Goal: Find contact information: Find contact information

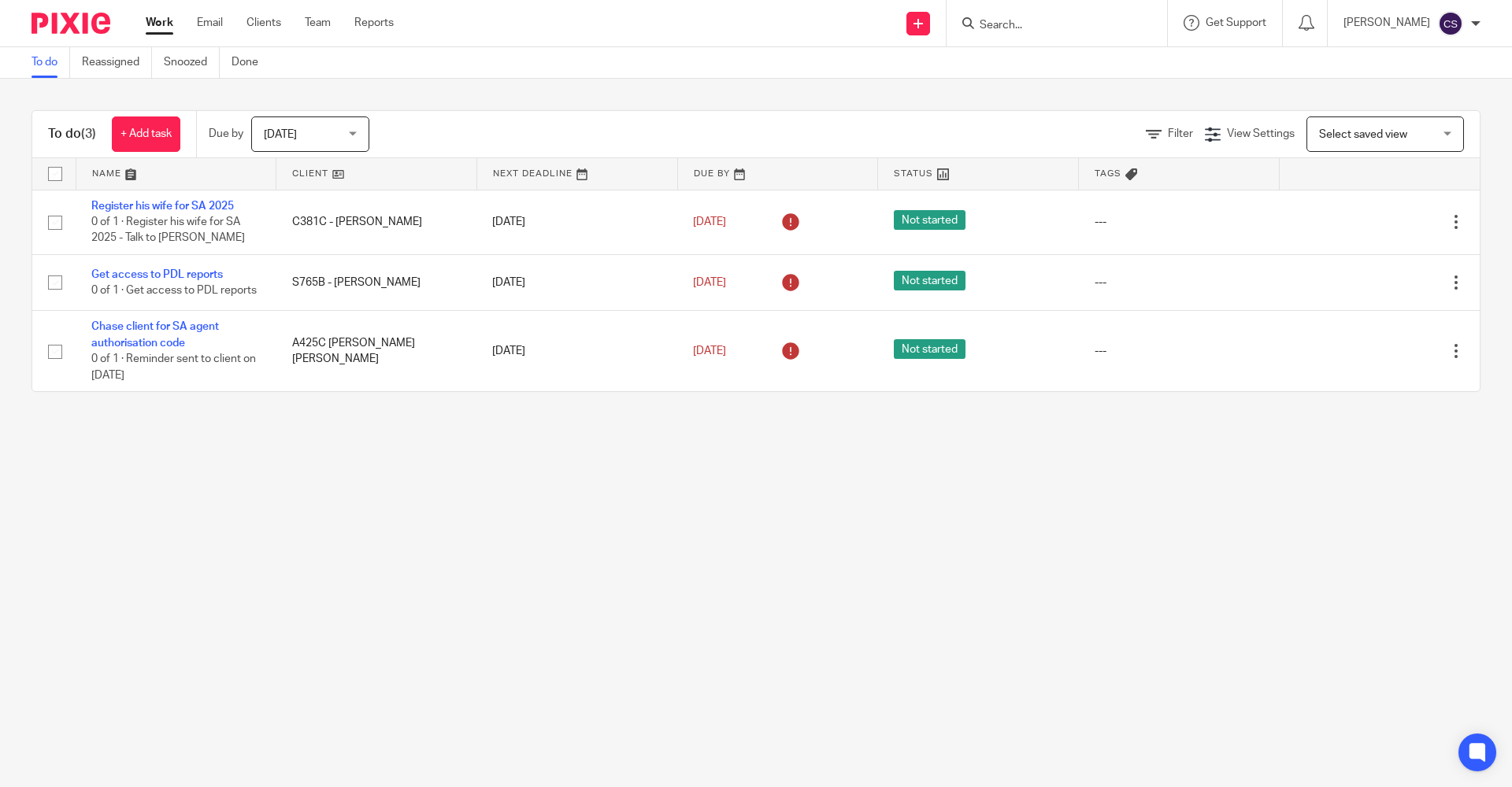
click at [650, 7] on div "Send new email Create task Add client Request signature Get Support Contact via…" at bounding box center [964, 23] width 1094 height 47
click at [978, 28] on input "Search" at bounding box center [1049, 26] width 142 height 14
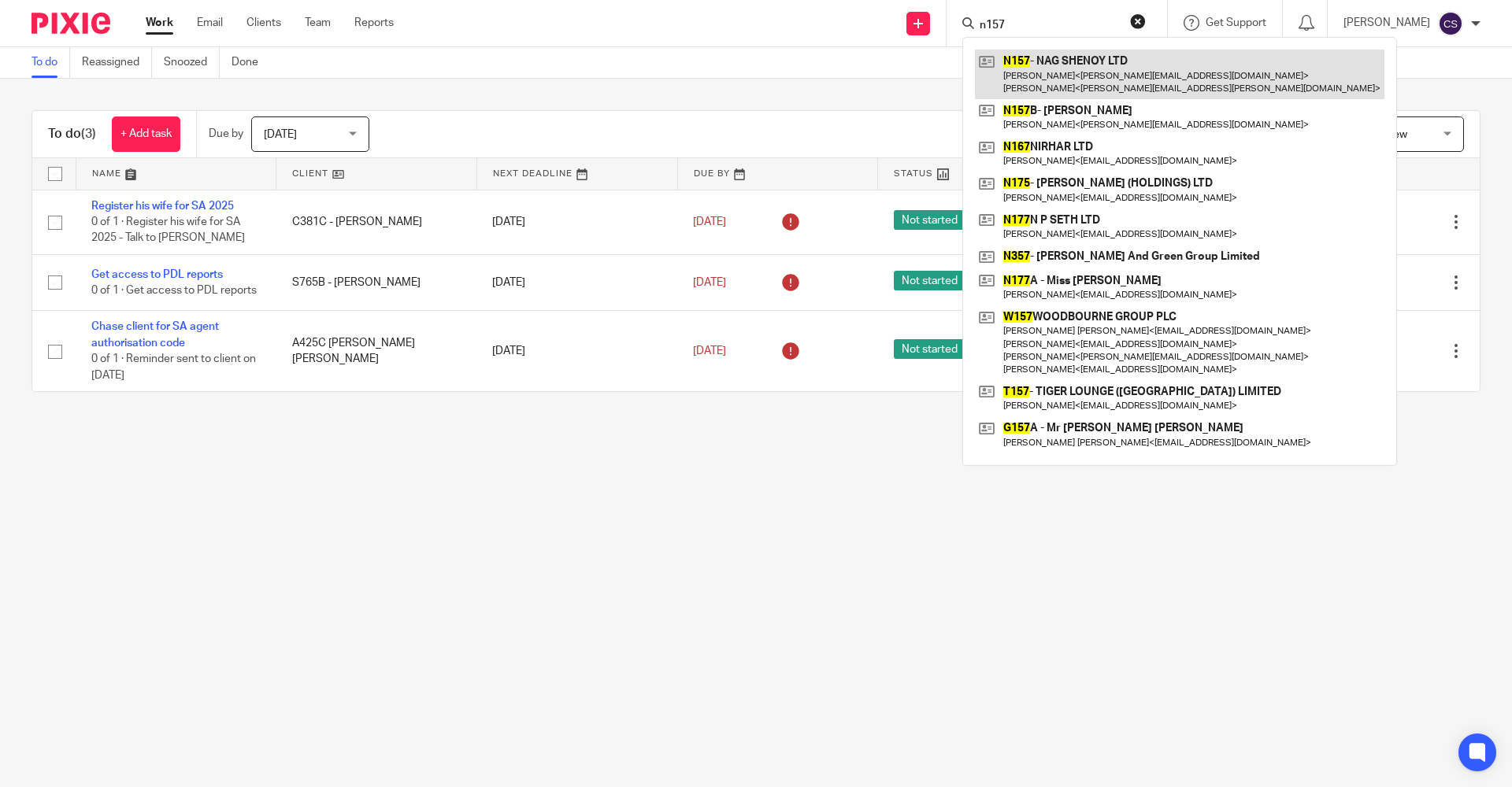
type input "n157"
click at [1007, 82] on link at bounding box center [1179, 73] width 409 height 49
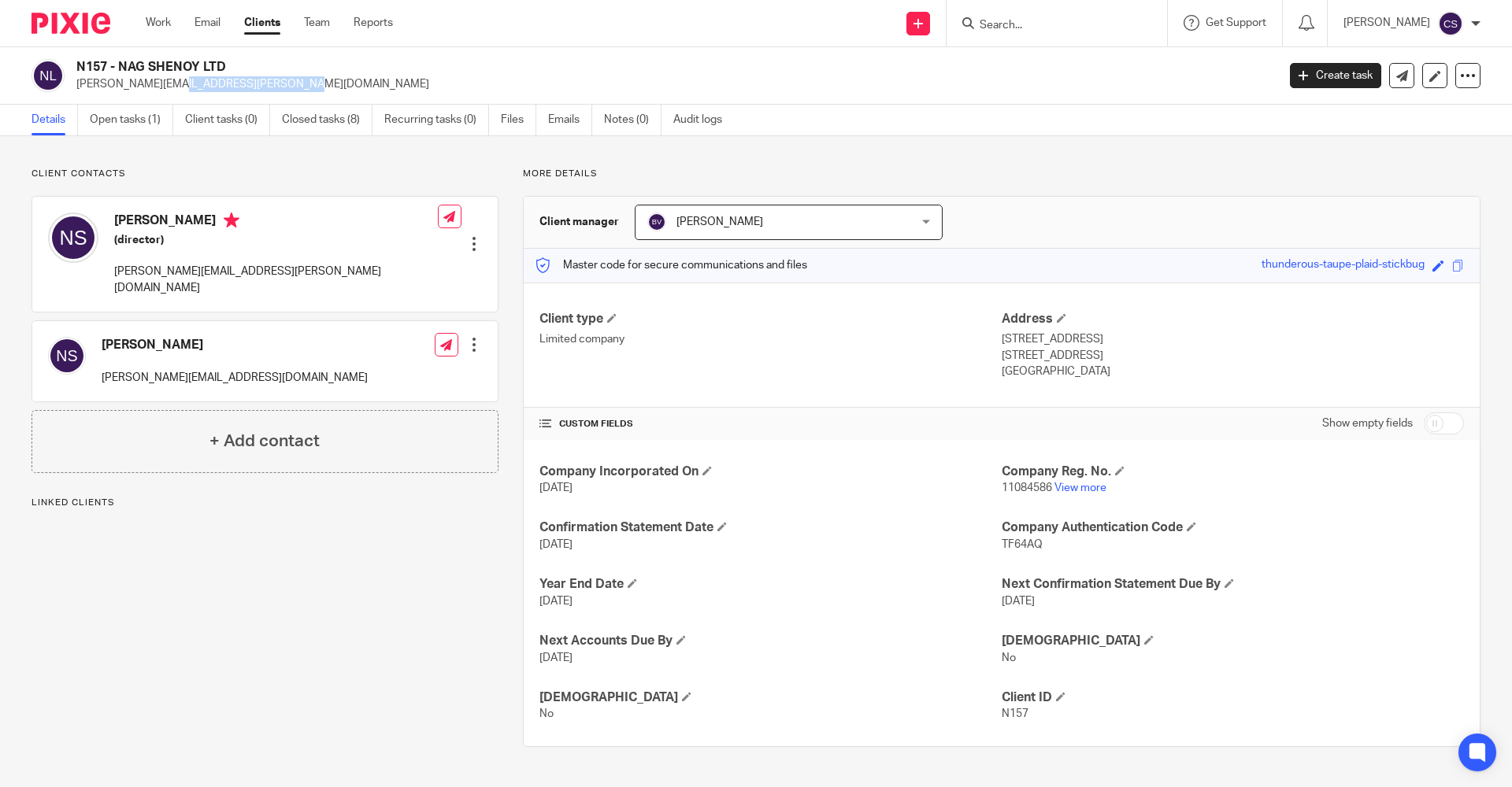
drag, startPoint x: 201, startPoint y: 85, endPoint x: 77, endPoint y: 91, distance: 124.1
click at [77, 91] on p "nagesh.shenoy@nhs.net" at bounding box center [671, 84] width 1190 height 16
copy p "nagesh.shenoy@nhs.net"
click at [978, 26] on input "Search" at bounding box center [1049, 26] width 142 height 14
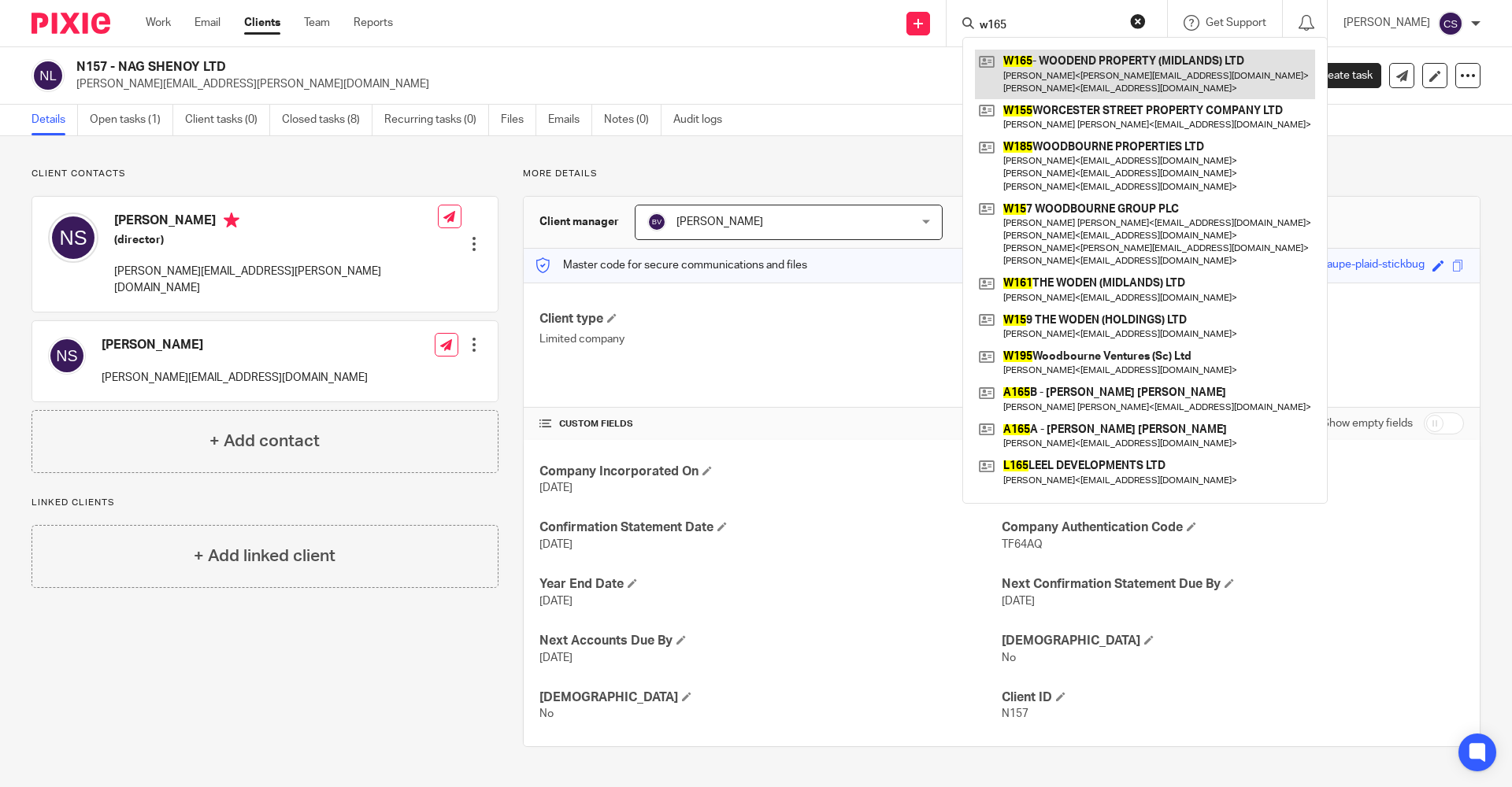
type input "w165"
click at [1046, 68] on link at bounding box center [1145, 73] width 340 height 49
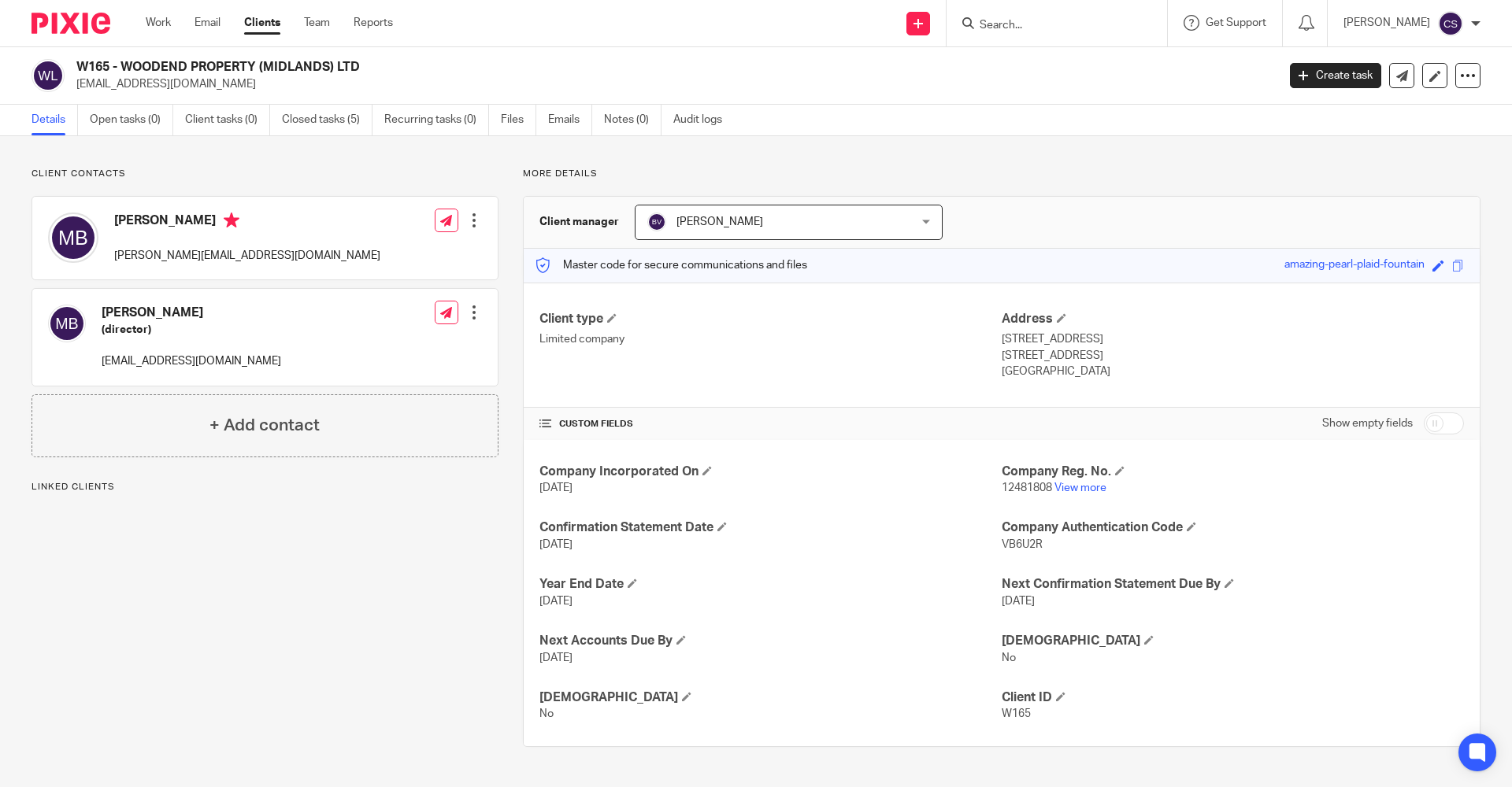
drag, startPoint x: 235, startPoint y: 83, endPoint x: 71, endPoint y: 93, distance: 164.3
click at [71, 93] on div "W165 - WOODEND PROPERTY (MIDLANDS) LTD [EMAIL_ADDRESS][DOMAIN_NAME] Create task…" at bounding box center [756, 76] width 1512 height 58
copy p "[EMAIL_ADDRESS][DOMAIN_NAME]"
drag, startPoint x: 952, startPoint y: 28, endPoint x: 964, endPoint y: 26, distance: 12.2
click at [978, 28] on input "Search" at bounding box center [1049, 26] width 142 height 14
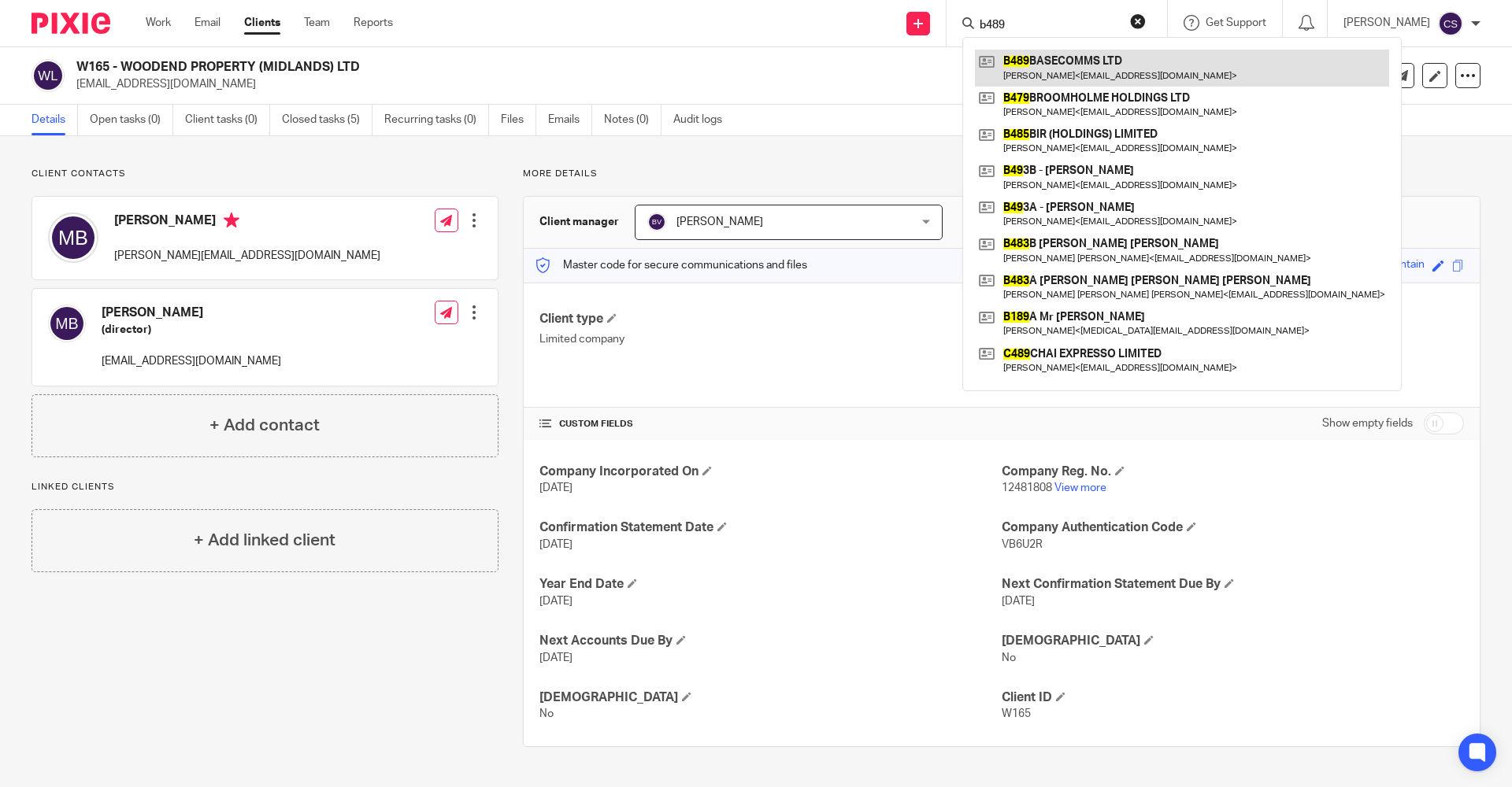
type input "b489"
click at [1076, 67] on link at bounding box center [1182, 67] width 414 height 36
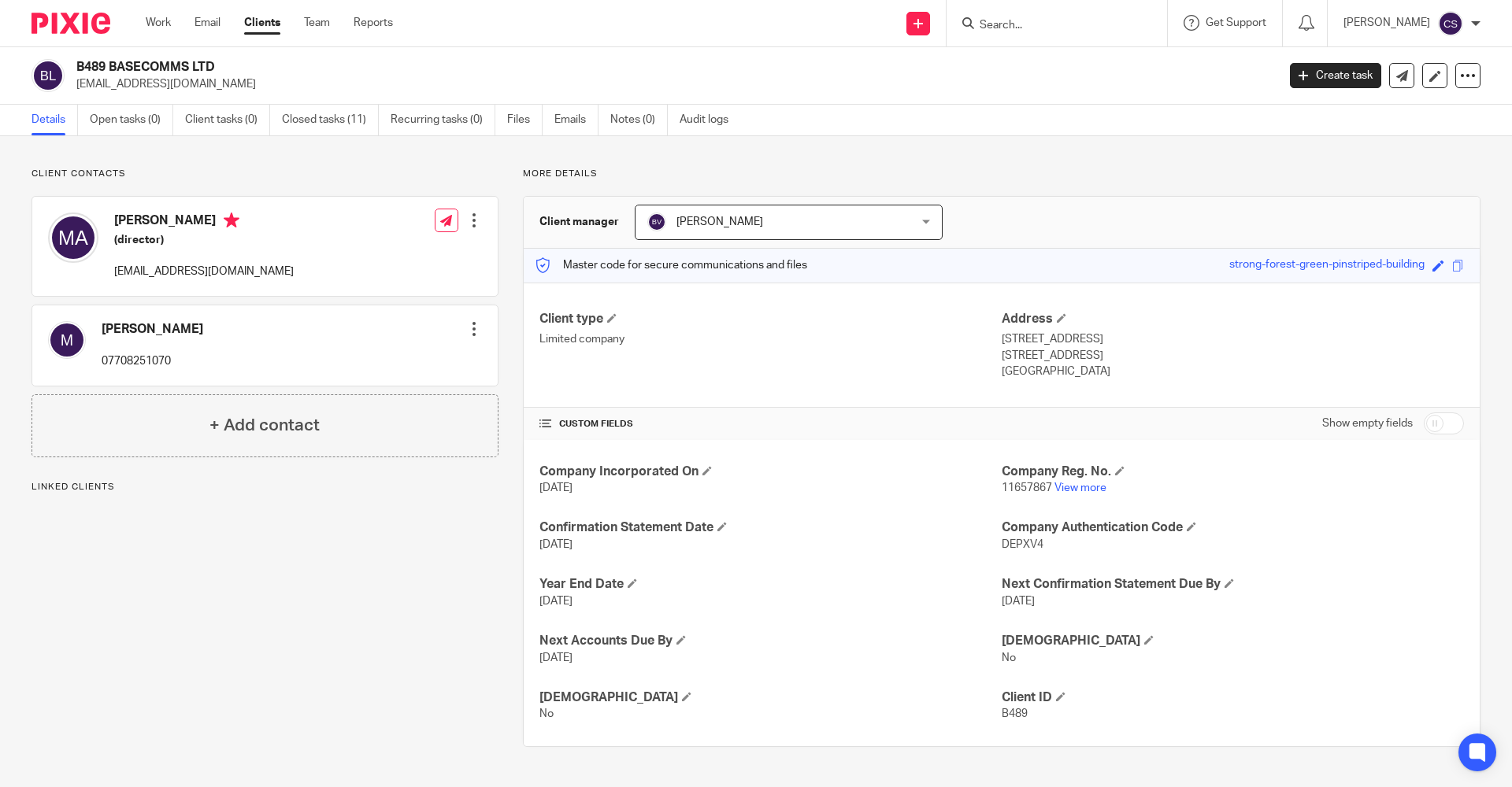
drag, startPoint x: 199, startPoint y: 82, endPoint x: 73, endPoint y: 93, distance: 126.5
click at [73, 93] on div "B489 BASECOMMS LTD foneshops@gmail.com Create task Update from Companies House …" at bounding box center [756, 76] width 1512 height 58
copy p "foneshops@gmail.com"
click at [978, 23] on input "Search" at bounding box center [1049, 26] width 142 height 14
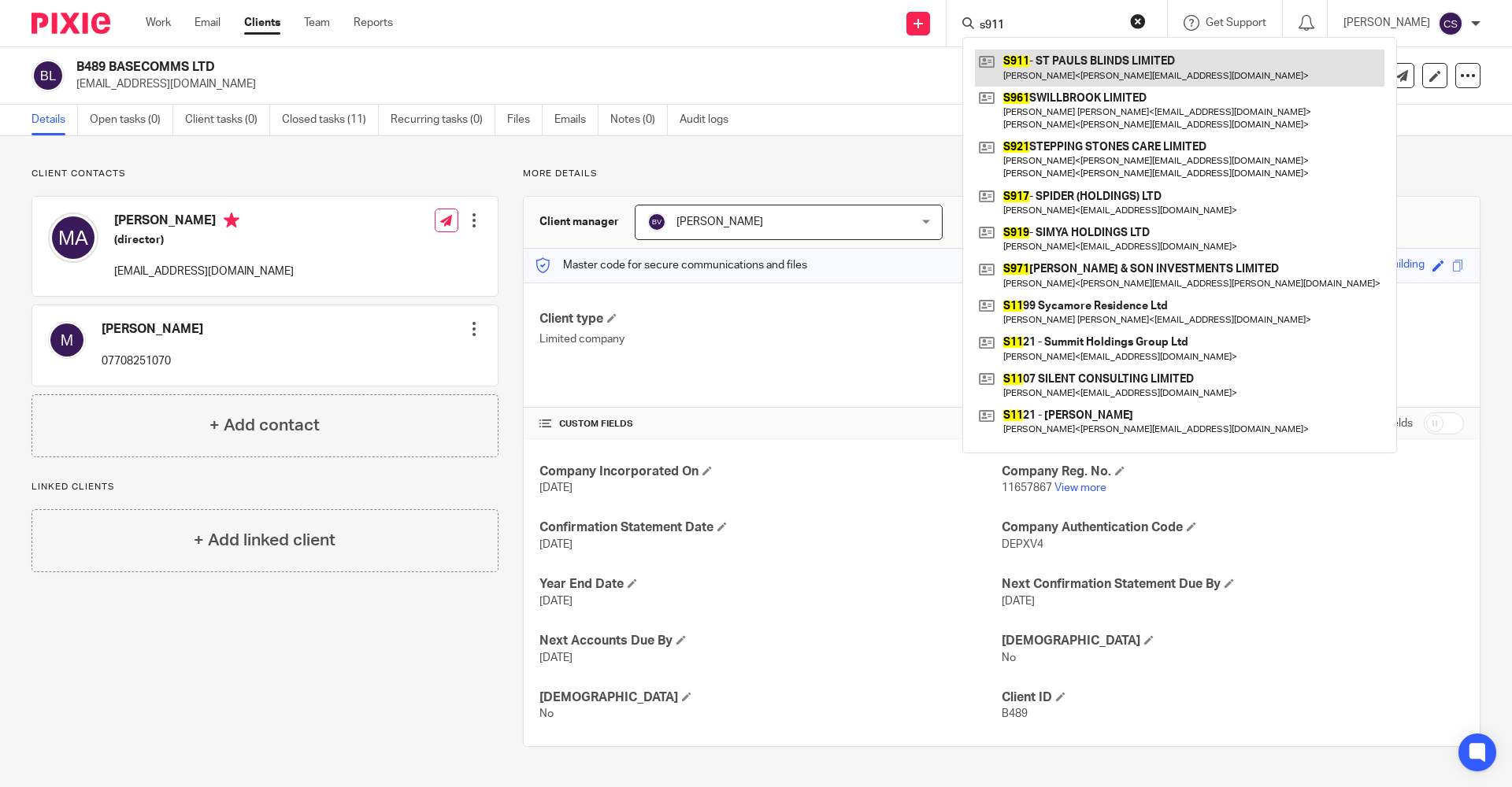
type input "s911"
click at [1115, 62] on link at bounding box center [1179, 67] width 409 height 36
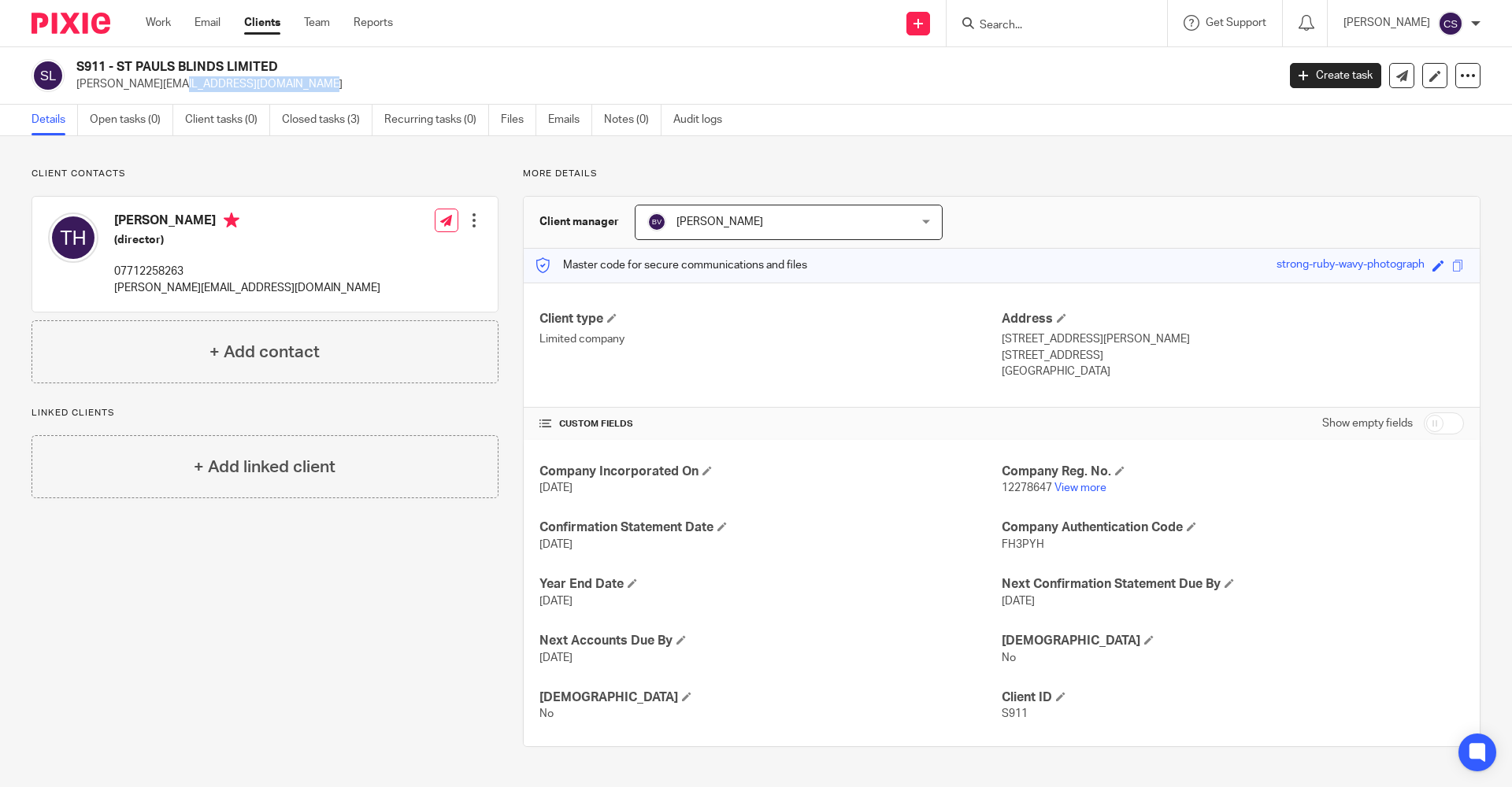
drag, startPoint x: 199, startPoint y: 79, endPoint x: 75, endPoint y: 96, distance: 125.2
click at [75, 96] on div "S911 - ST PAULS BLINDS LIMITED [PERSON_NAME][EMAIL_ADDRESS][DOMAIN_NAME] Create…" at bounding box center [756, 76] width 1512 height 58
copy p "[PERSON_NAME][EMAIL_ADDRESS][DOMAIN_NAME]"
click at [555, 78] on p "tim@stpaulsblinds.co.uk" at bounding box center [671, 84] width 1190 height 16
click at [978, 28] on input "Search" at bounding box center [1049, 26] width 142 height 14
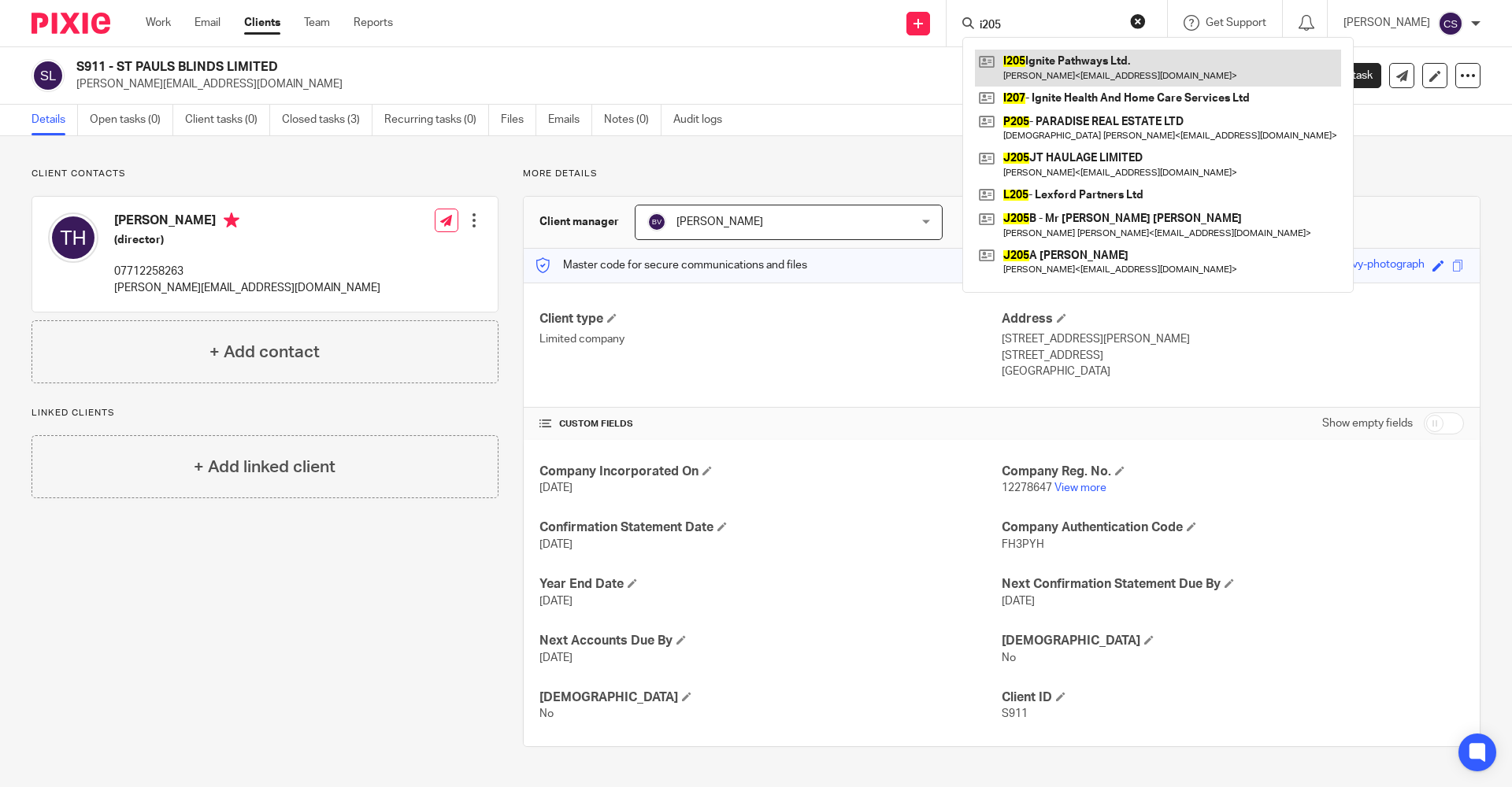
type input "i205"
click at [1013, 68] on link at bounding box center [1158, 67] width 366 height 36
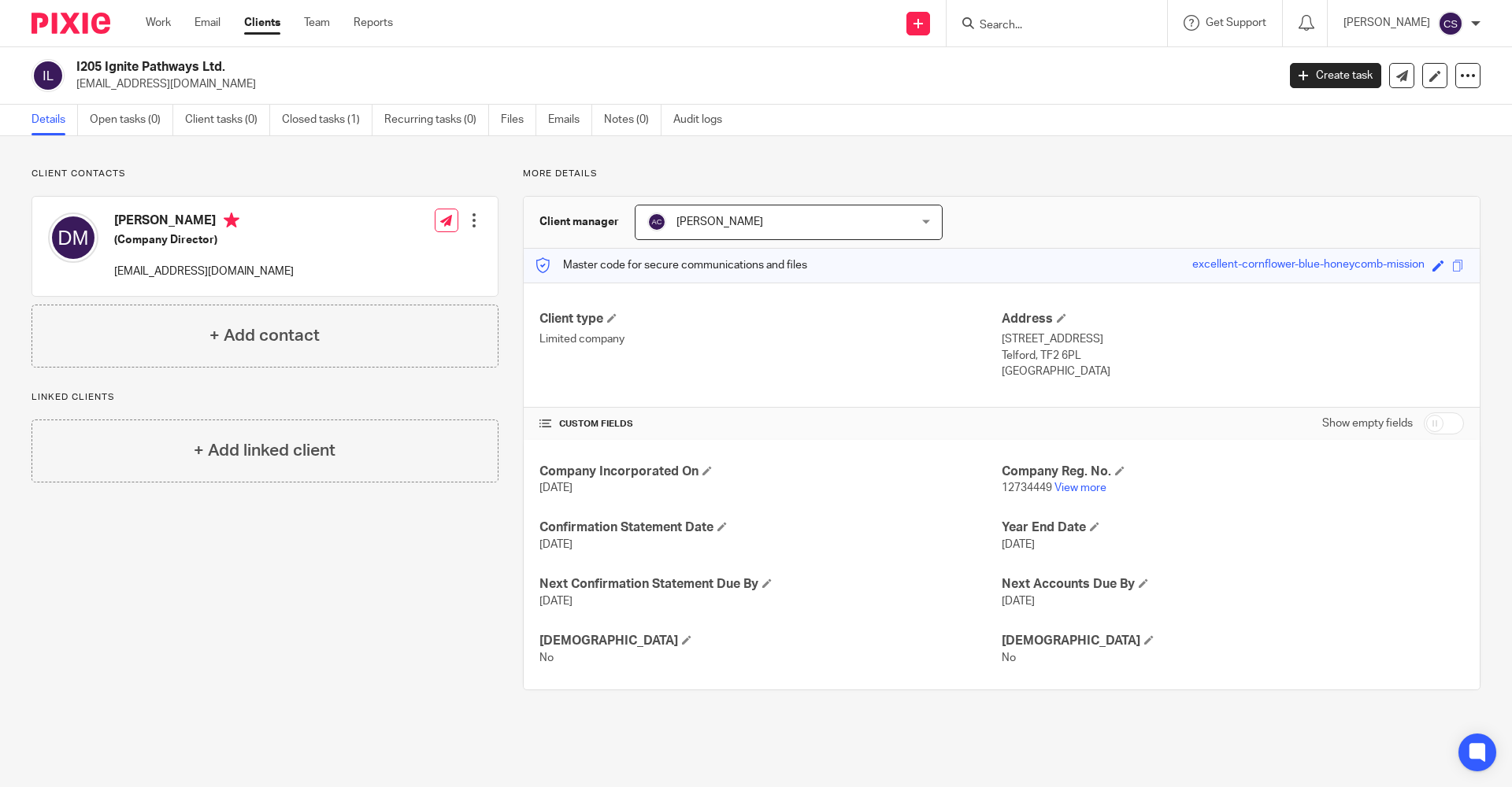
drag, startPoint x: 224, startPoint y: 69, endPoint x: 106, endPoint y: 66, distance: 118.0
click at [106, 66] on h2 "I205 Ignite Pathways Ltd." at bounding box center [553, 68] width 952 height 17
copy h2 "Ignite Pathways Ltd."
drag, startPoint x: 376, startPoint y: 565, endPoint x: 485, endPoint y: 583, distance: 110.5
click at [379, 565] on div "Client contacts [PERSON_NAME] (Company Director) [EMAIL_ADDRESS][DOMAIN_NAME] E…" at bounding box center [252, 429] width 491 height 523
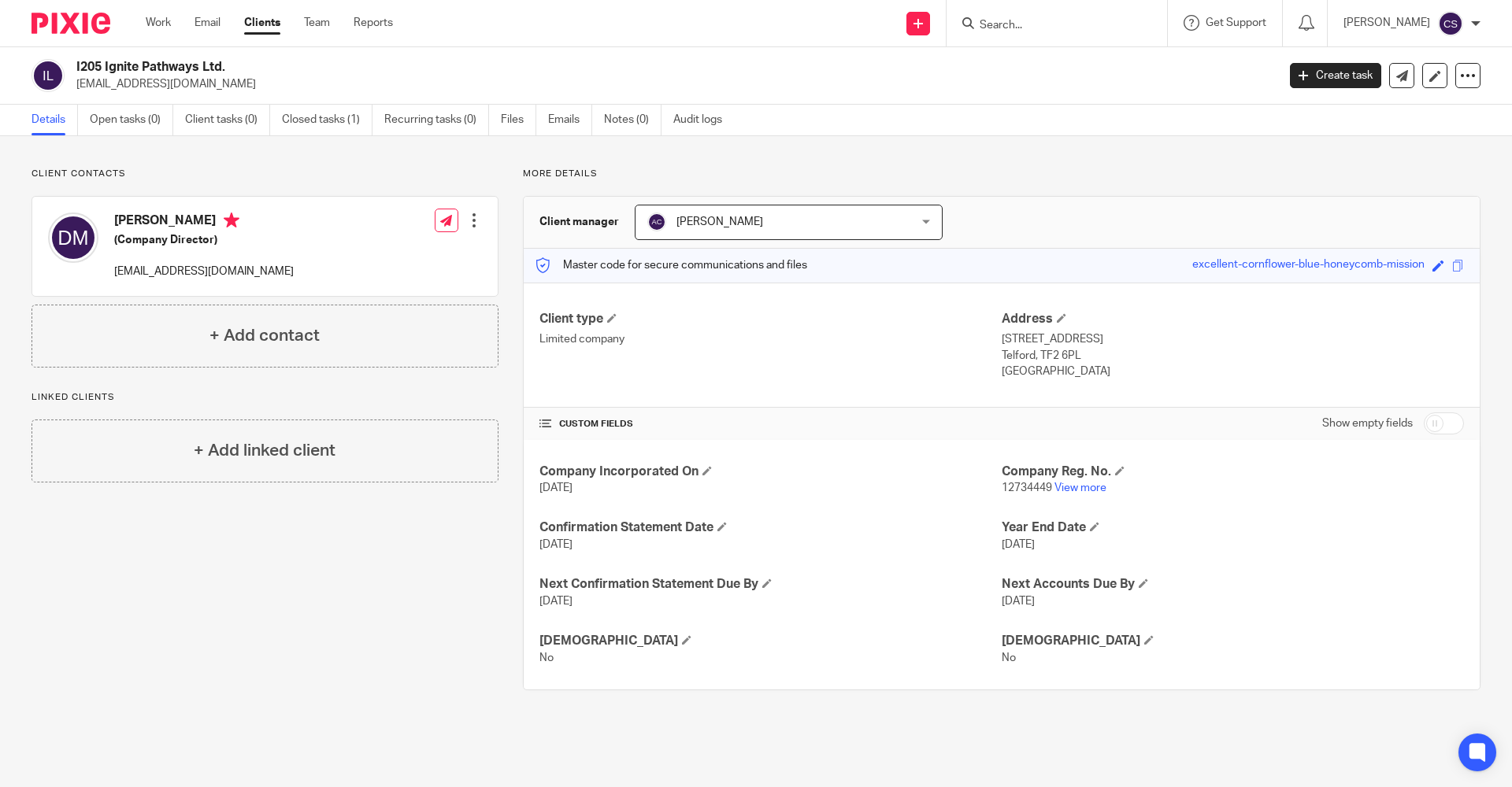
click at [978, 27] on input "Search" at bounding box center [1049, 26] width 142 height 14
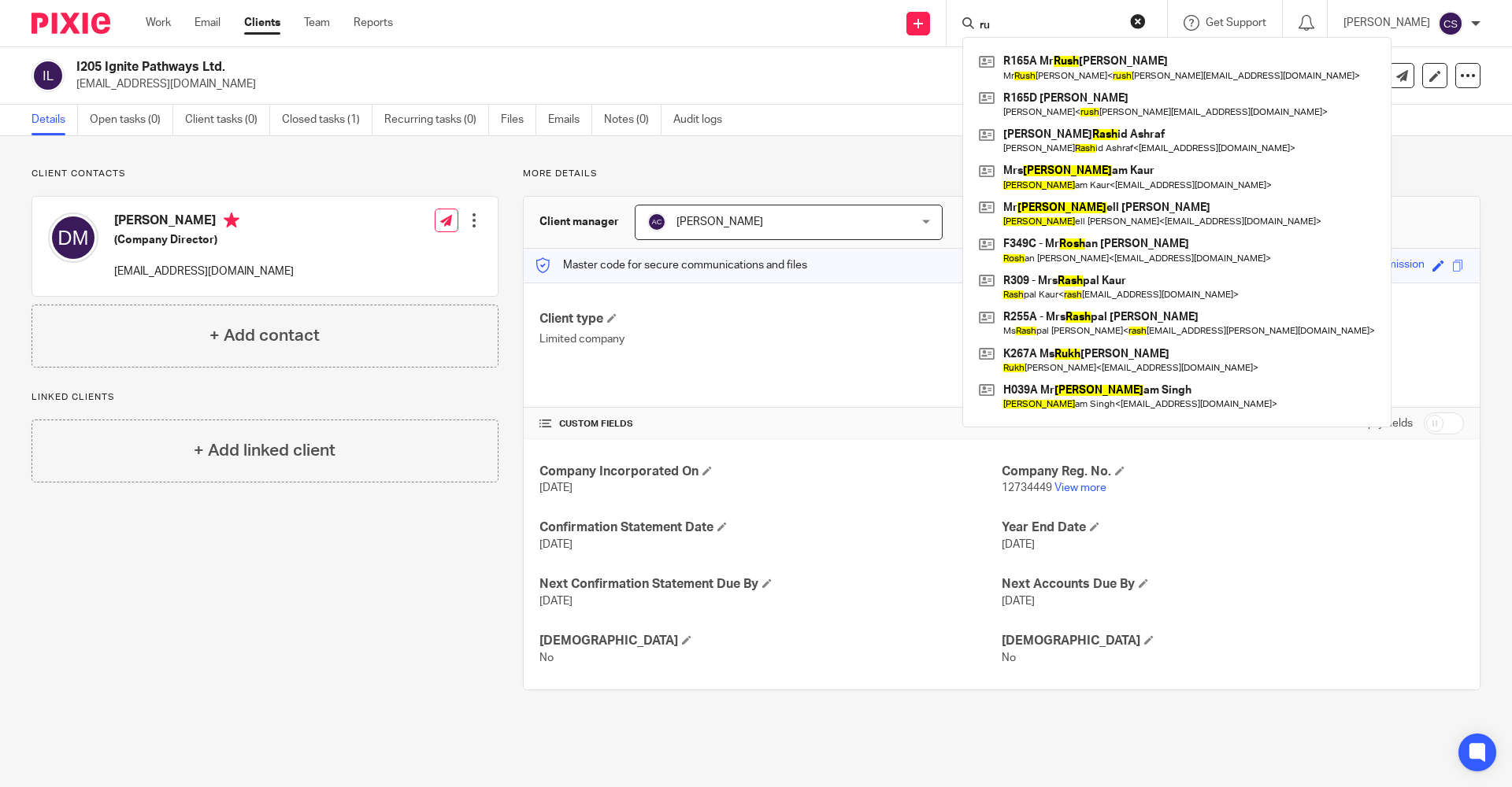
type input "r"
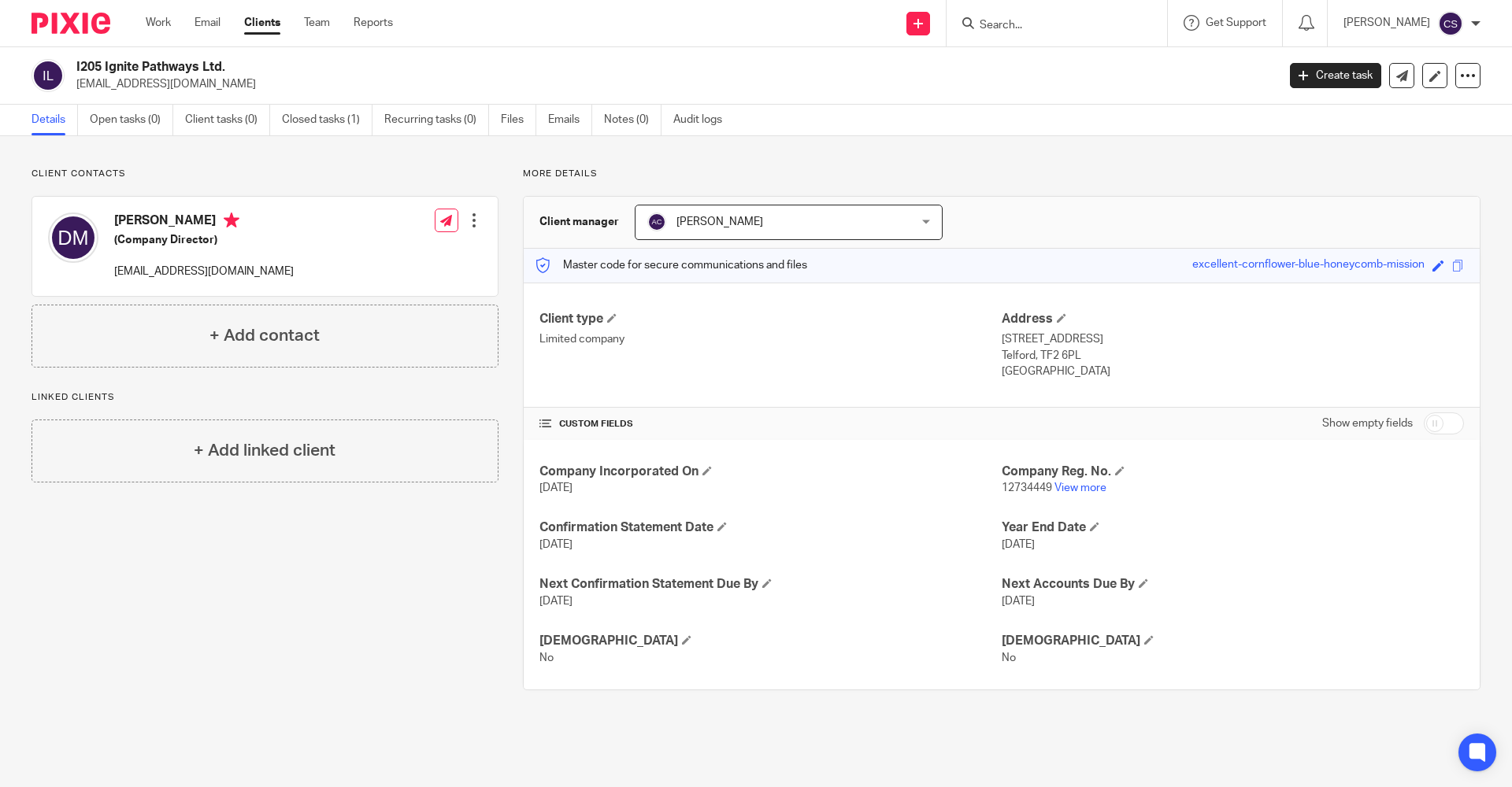
click at [671, 11] on div "Send new email Create task Add client Request signature Get Support Contact via…" at bounding box center [963, 23] width 1095 height 47
click at [978, 23] on input "Search" at bounding box center [1049, 26] width 142 height 14
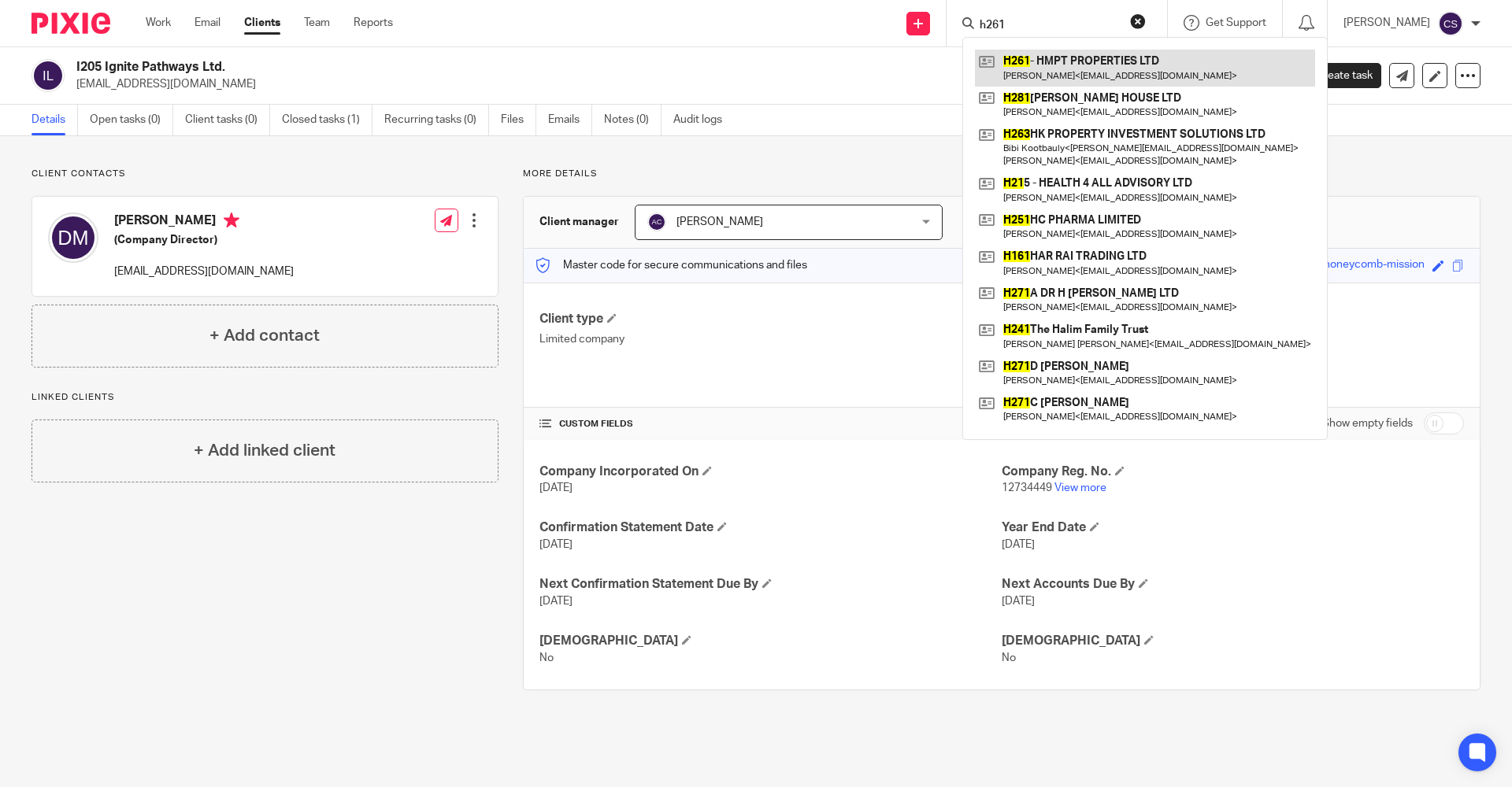
type input "h261"
click at [1034, 69] on link at bounding box center [1145, 67] width 340 height 36
